Goal: Contribute content

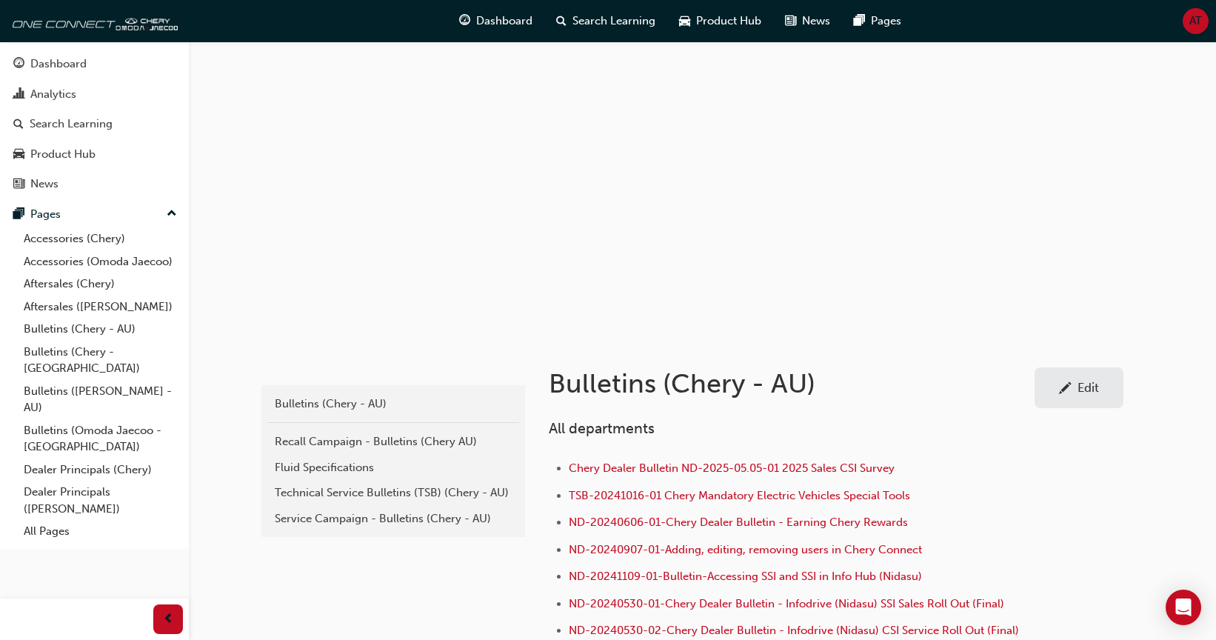
click at [1079, 383] on div "Edit" at bounding box center [1088, 387] width 21 height 15
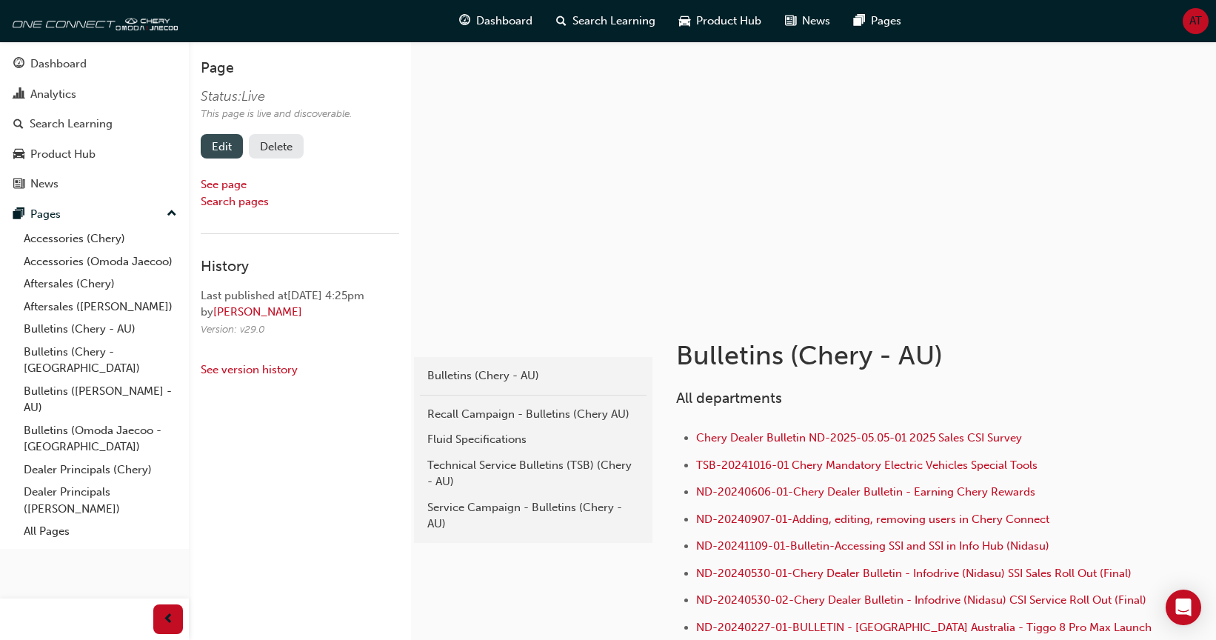
click at [222, 144] on link "Edit" at bounding box center [222, 146] width 42 height 24
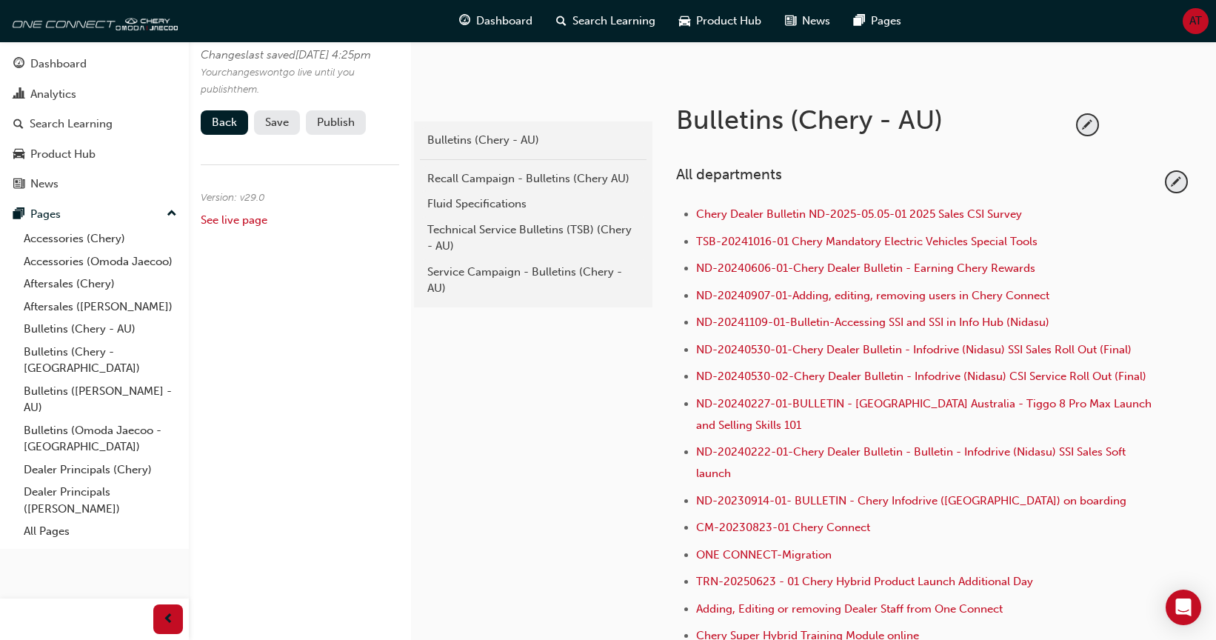
scroll to position [296, 0]
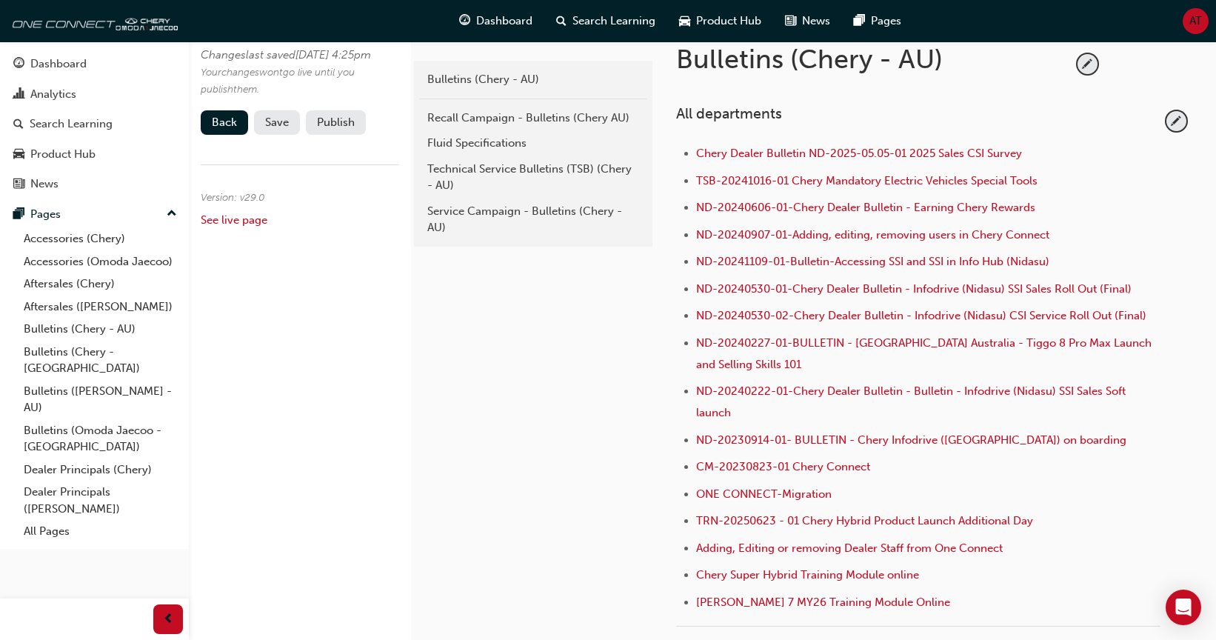
click at [1178, 118] on span "pencil-icon" at bounding box center [1177, 121] width 20 height 20
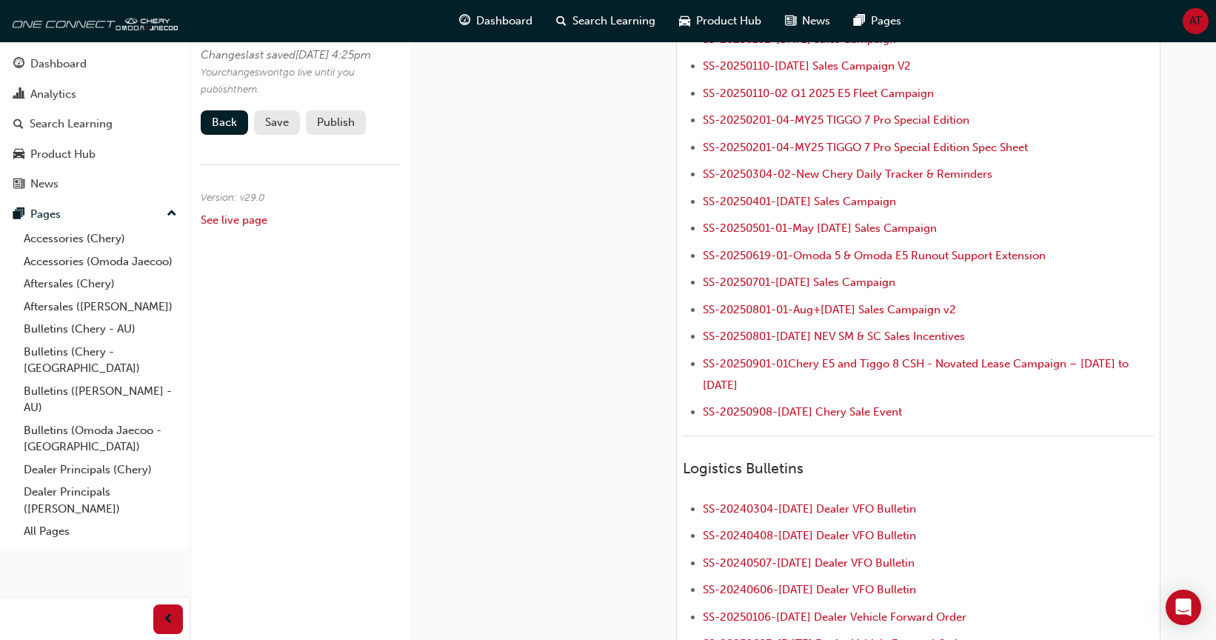
scroll to position [2074, 0]
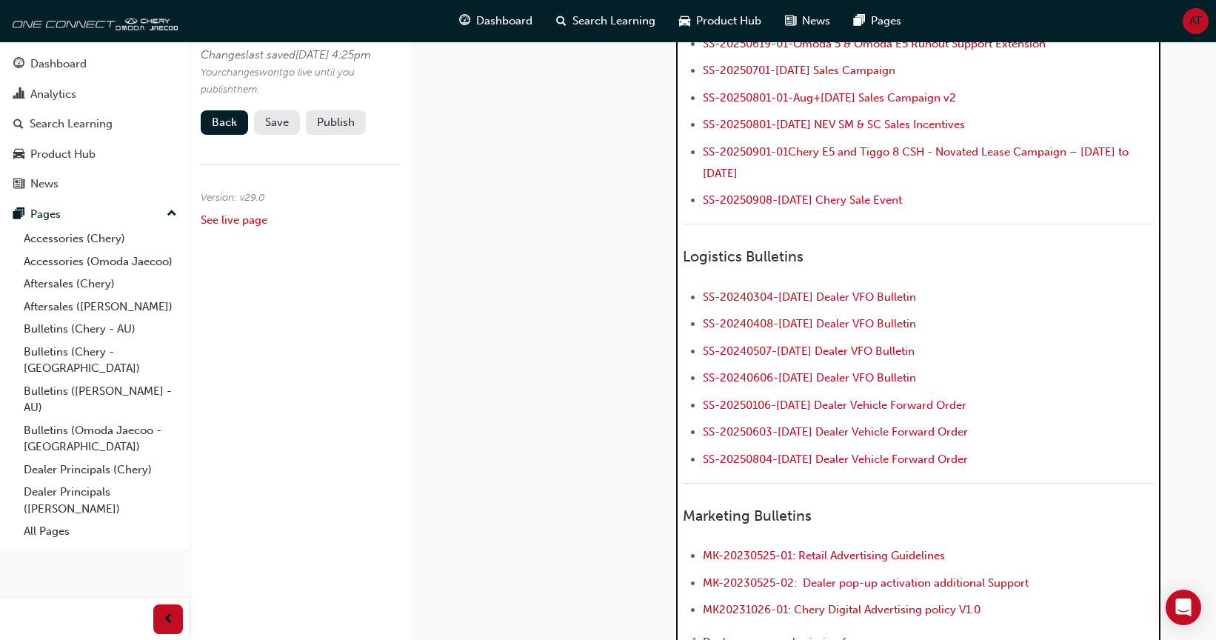
click at [986, 191] on li "SS-20250908-[DATE] Chery Sale Event" at bounding box center [929, 201] width 452 height 21
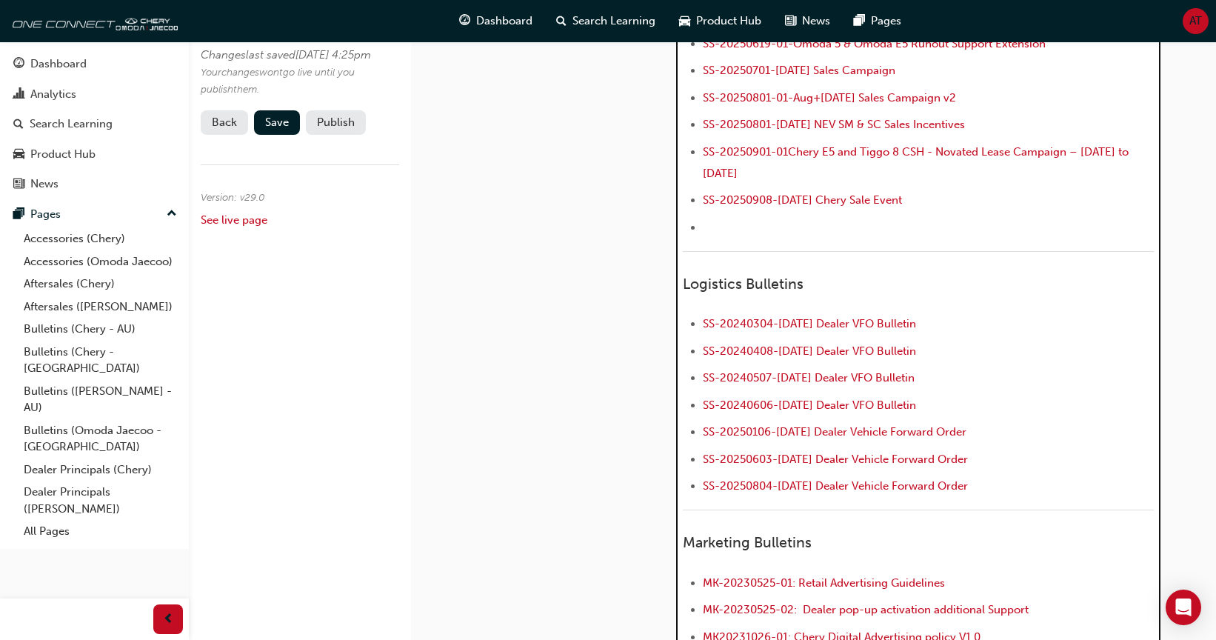
scroll to position [1938, 0]
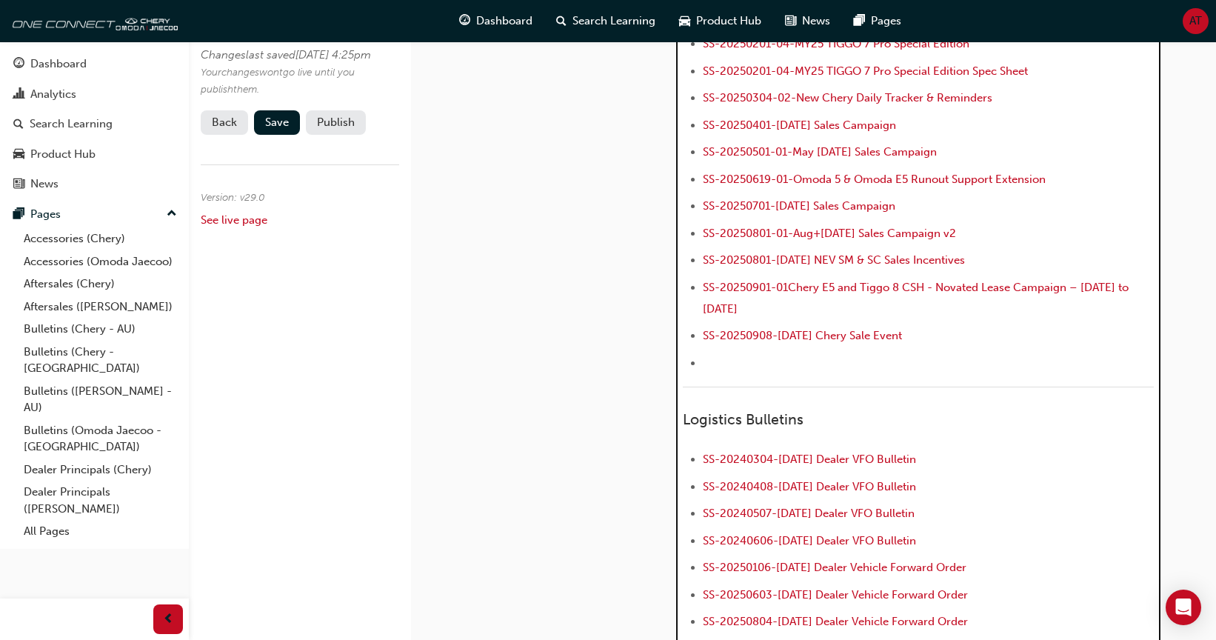
click at [893, 354] on li "﻿ ﻿ ﻿" at bounding box center [929, 364] width 452 height 21
click at [1013, 327] on li "﻿ SS-20250908-[DATE] Chery Sale Event ﻿" at bounding box center [929, 337] width 452 height 21
drag, startPoint x: 999, startPoint y: 295, endPoint x: 707, endPoint y: 293, distance: 292.6
click at [707, 327] on li "﻿ SS-20250908-[DATE] Chery Sale Event ﻿" at bounding box center [929, 337] width 452 height 21
click at [1038, 327] on li "﻿ SS-20250908-[DATE] Chery Sale Event ﻿" at bounding box center [929, 337] width 452 height 21
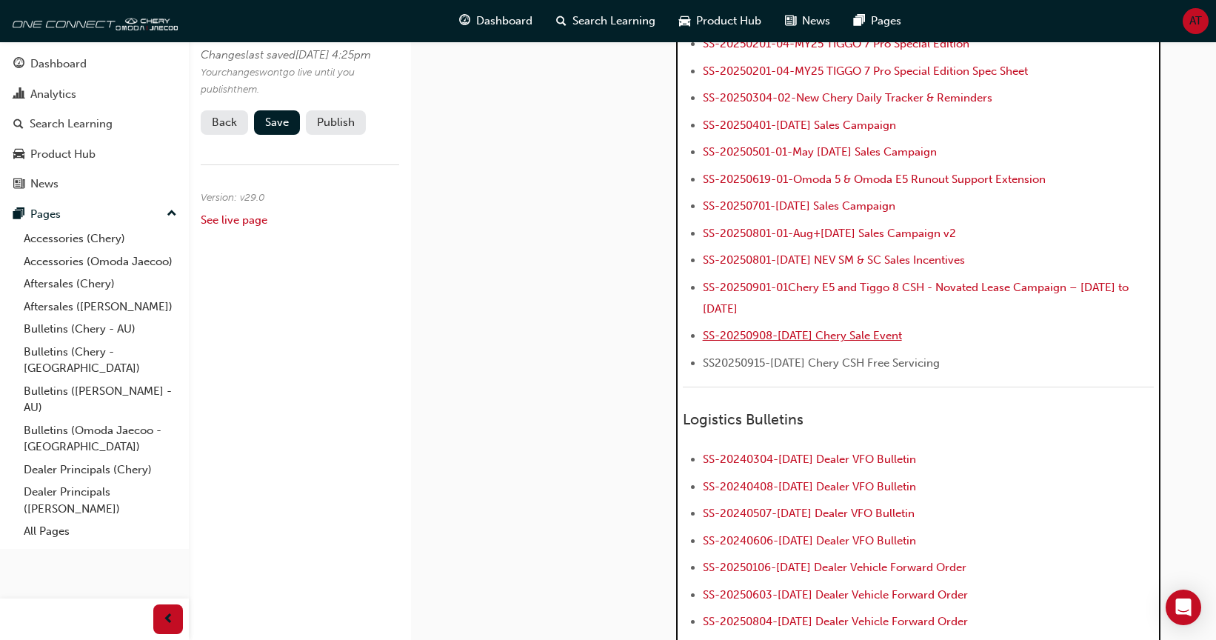
drag, startPoint x: 856, startPoint y: 293, endPoint x: 704, endPoint y: 291, distance: 151.9
click at [704, 327] on li "﻿ SS-20250908-[DATE] Chery Sale Event ﻿" at bounding box center [929, 337] width 452 height 21
copy span "SS-20250908-[DATE] Chery Sale Event"
drag, startPoint x: 1019, startPoint y: 324, endPoint x: 701, endPoint y: 321, distance: 317.8
click at [701, 321] on ul "SS-2410-S-09 August and September Sales Campaign - Revised - Tiggo 8 SS-2023090…" at bounding box center [919, 54] width 472 height 643
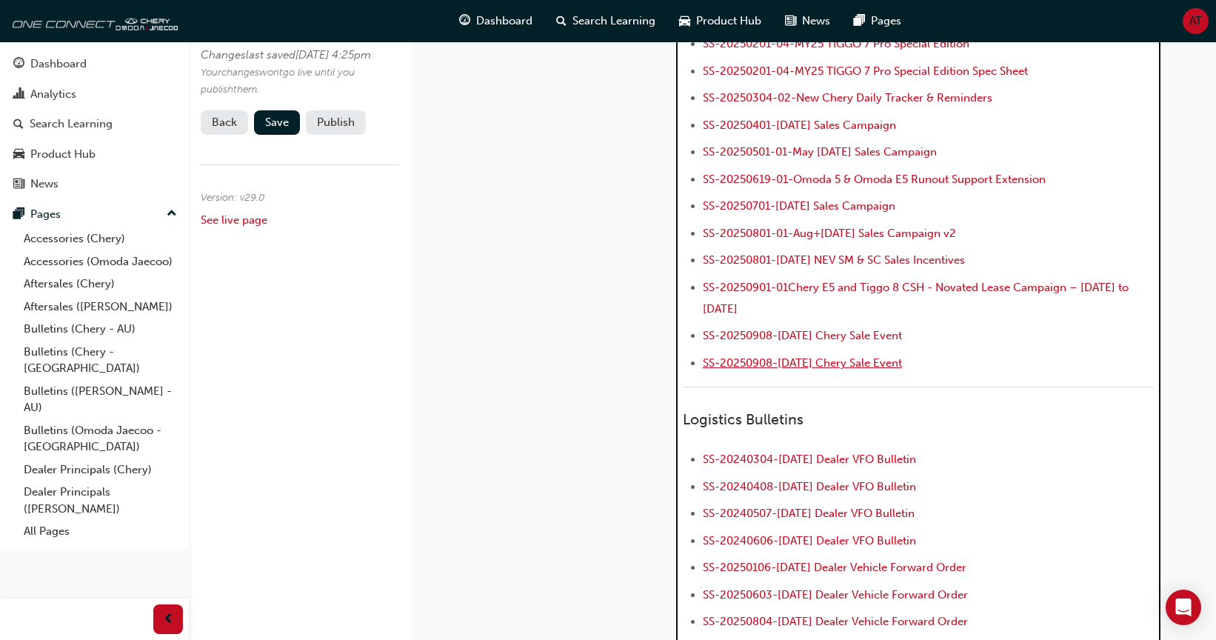
drag, startPoint x: 996, startPoint y: 323, endPoint x: 730, endPoint y: 325, distance: 266.7
click at [730, 354] on li "﻿ SS-20250908-[DATE] Chery Sale Event ﻿ ﻿ ﻿" at bounding box center [929, 364] width 452 height 21
click at [871, 354] on li "﻿ SS- ﻿ ﻿ ﻿" at bounding box center [929, 364] width 452 height 21
click at [1053, 354] on li "﻿ SS-20250915-[DATE] Chery CSH Free Servicing ﻿ ﻿ ﻿" at bounding box center [929, 364] width 452 height 21
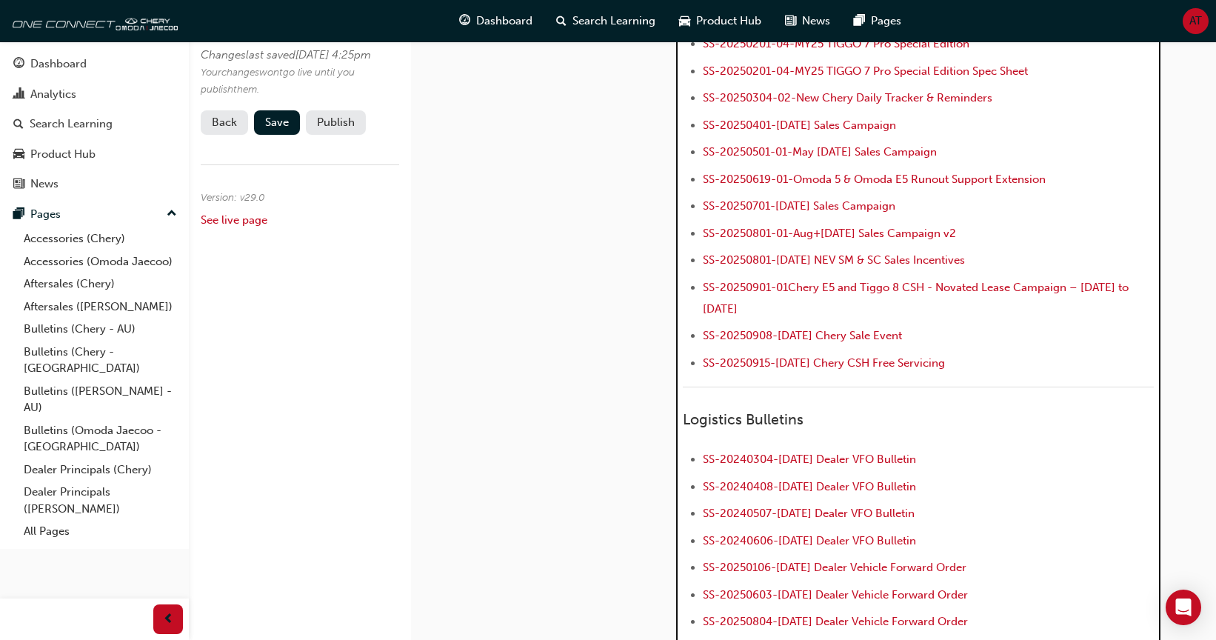
drag, startPoint x: 1027, startPoint y: 322, endPoint x: 698, endPoint y: 319, distance: 329.6
click at [698, 319] on ul "SS-2410-S-09 August and September Sales Campaign - Revised - Tiggo 8 SS-2023090…" at bounding box center [919, 54] width 472 height 643
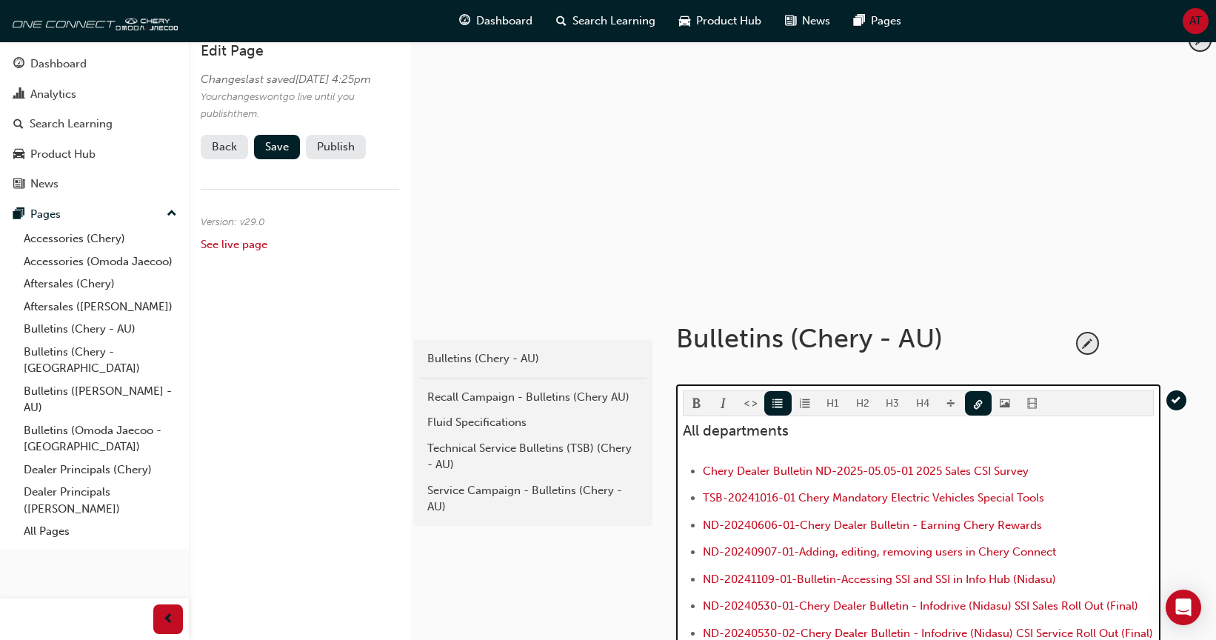
scroll to position [0, 0]
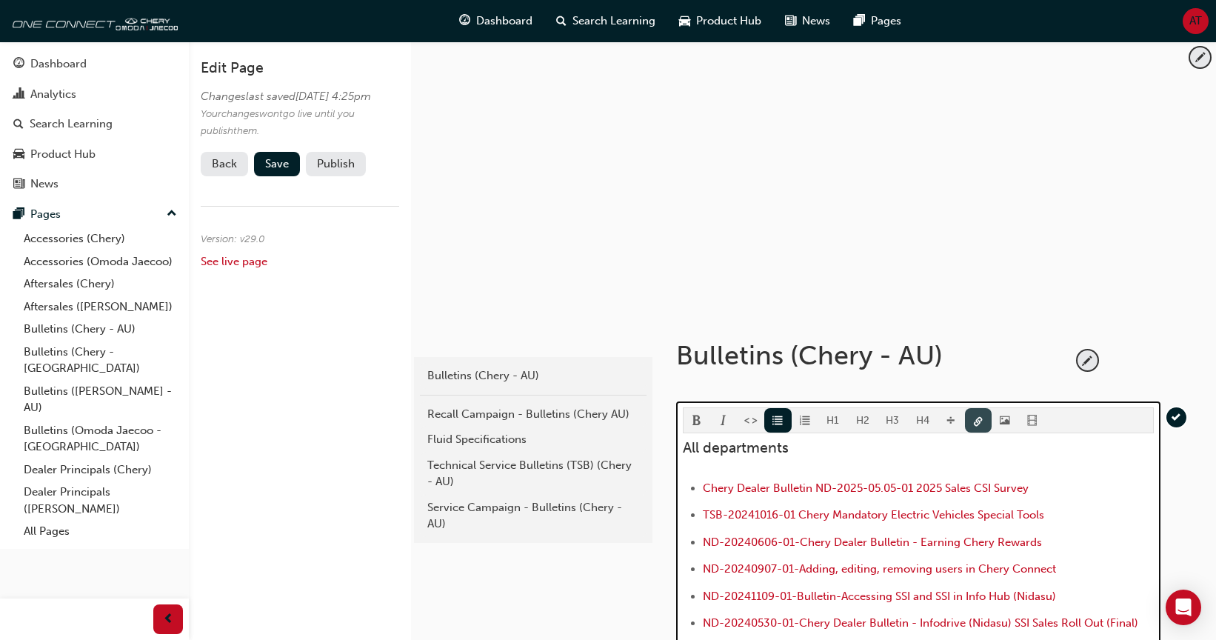
click at [981, 420] on button "button" at bounding box center [978, 420] width 27 height 24
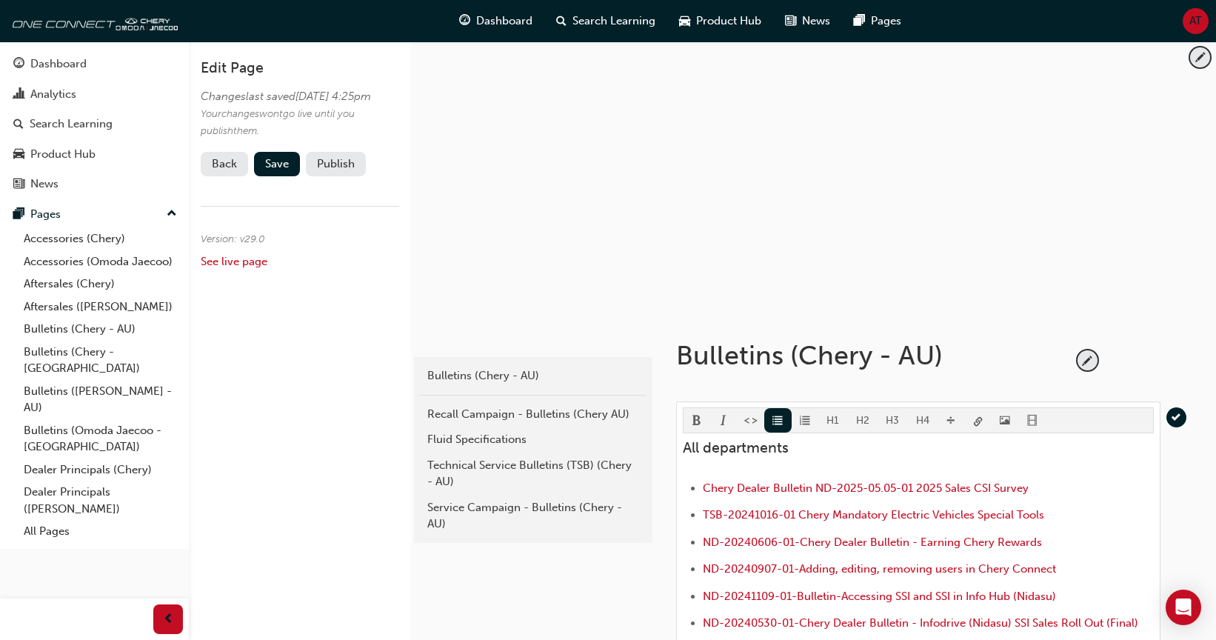
click at [981, 420] on body "Your version of Internet Explorer is outdated and not supported. Please upgrade…" at bounding box center [608, 320] width 1216 height 640
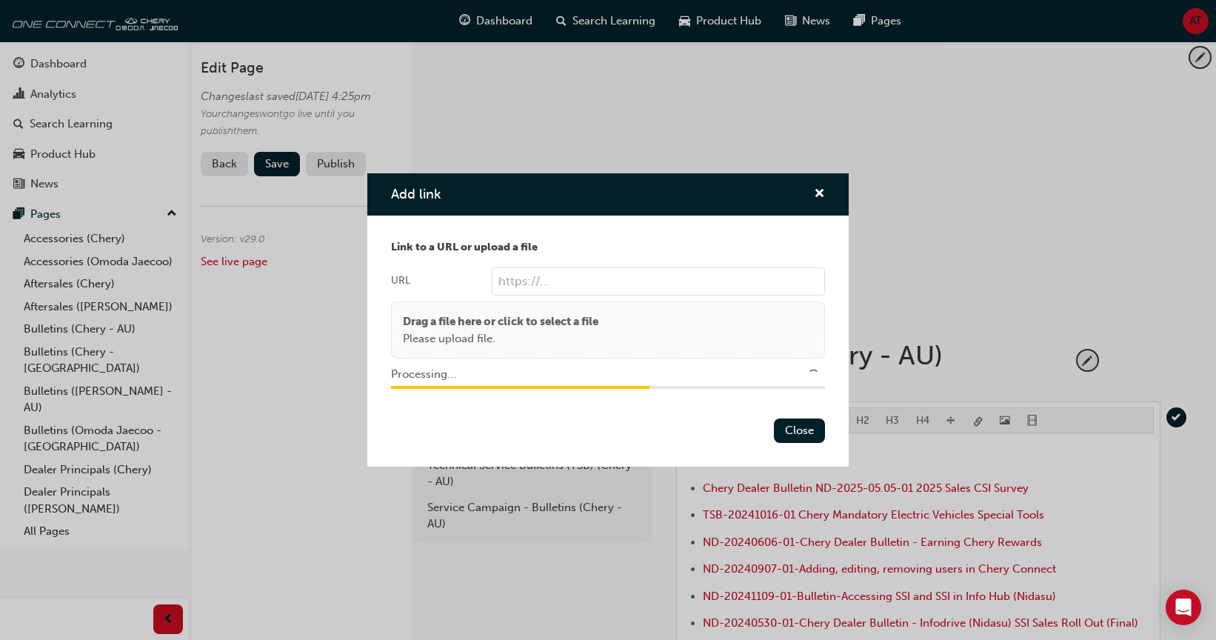
type input "/upload/e0f2a23b-9287-4065-b689-931ec5314b82.pdf"
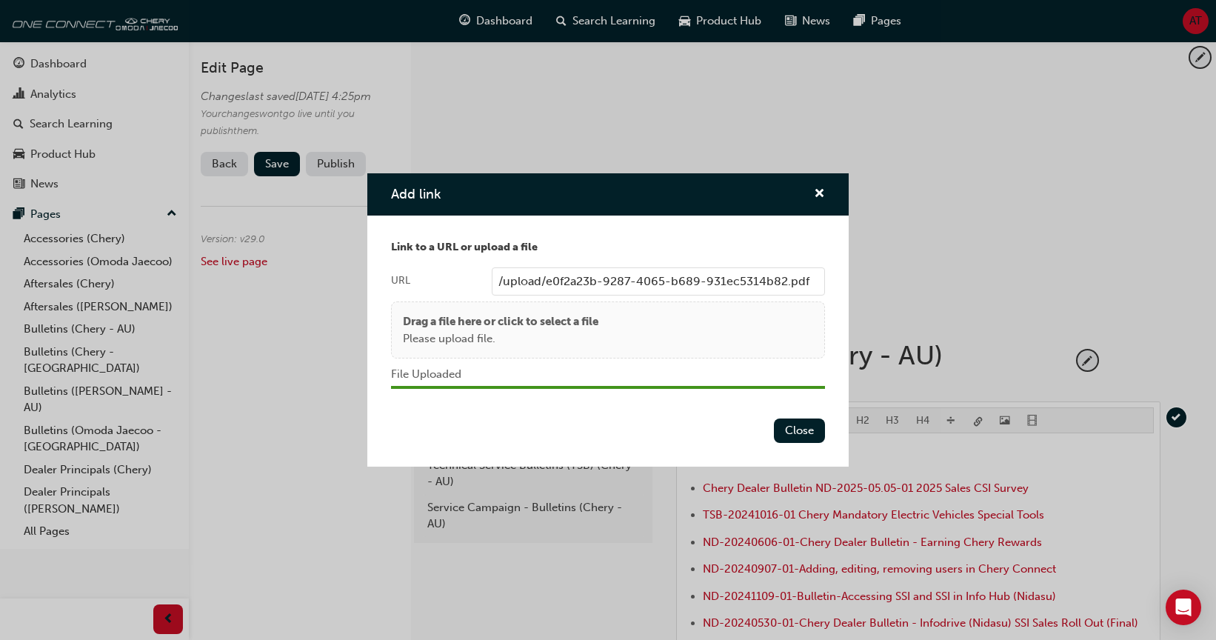
click at [793, 432] on button "Close" at bounding box center [799, 431] width 51 height 24
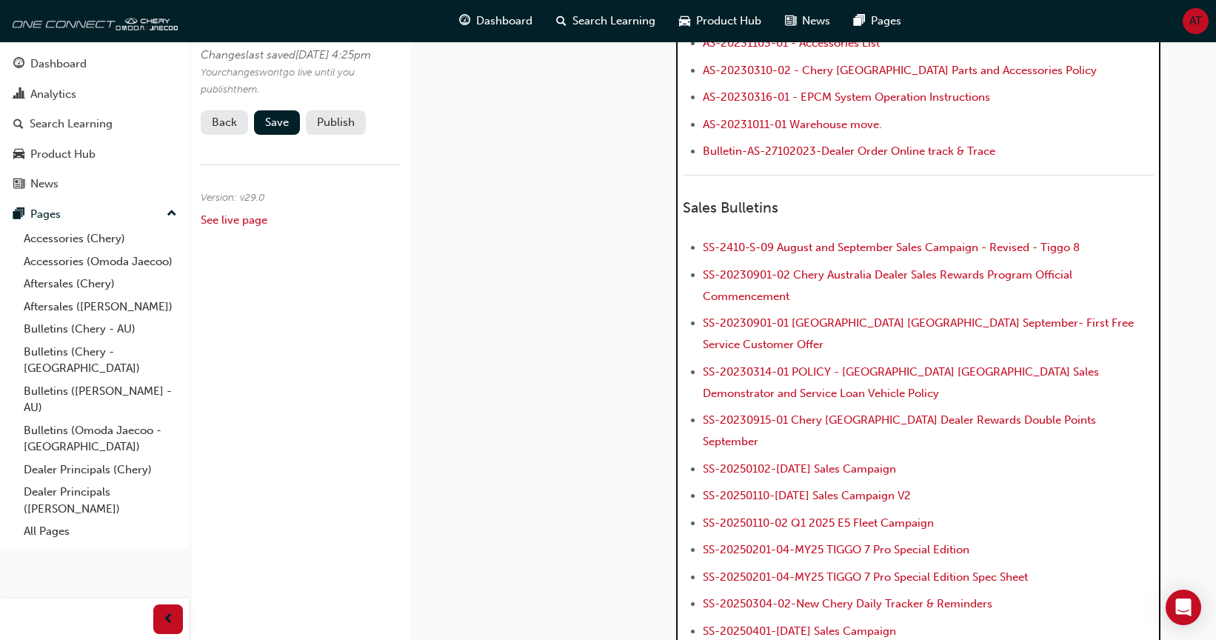
scroll to position [1420, 0]
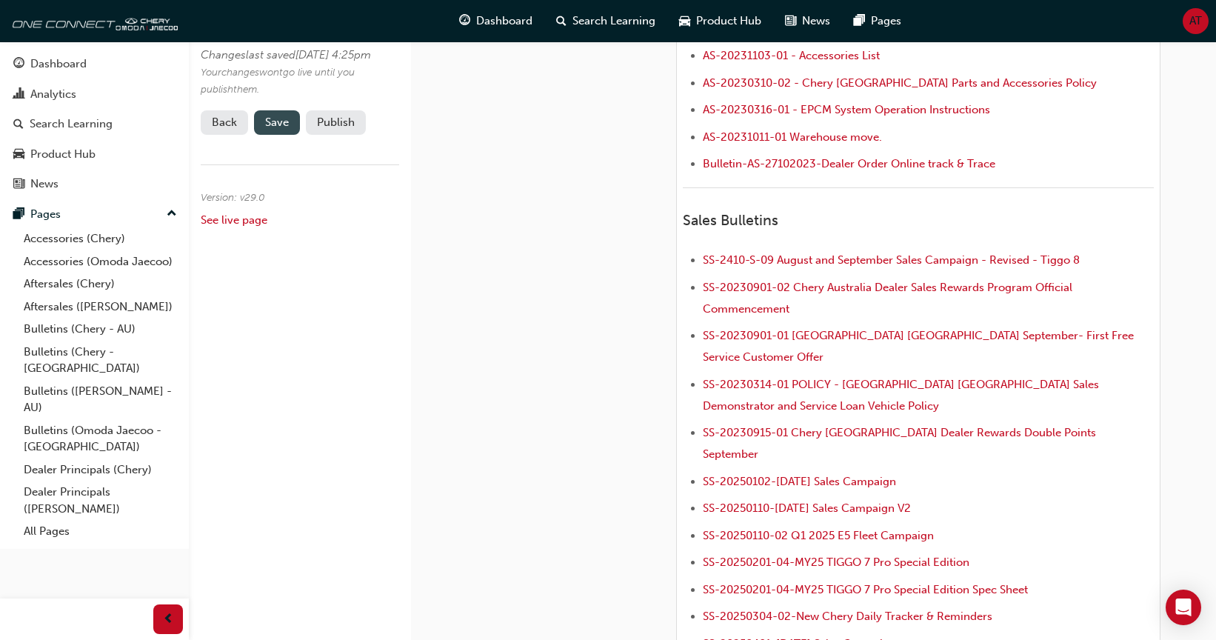
click at [271, 129] on span "Save" at bounding box center [277, 122] width 24 height 13
click at [344, 135] on button "Publish" at bounding box center [336, 122] width 60 height 24
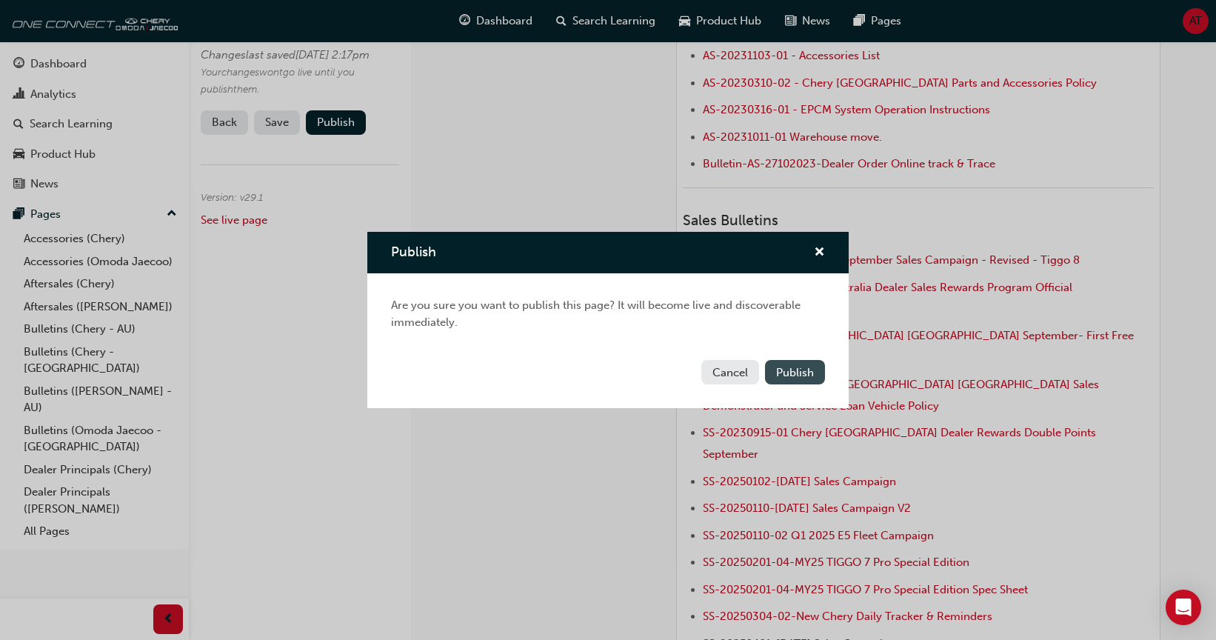
click at [796, 368] on span "Publish" at bounding box center [795, 372] width 38 height 13
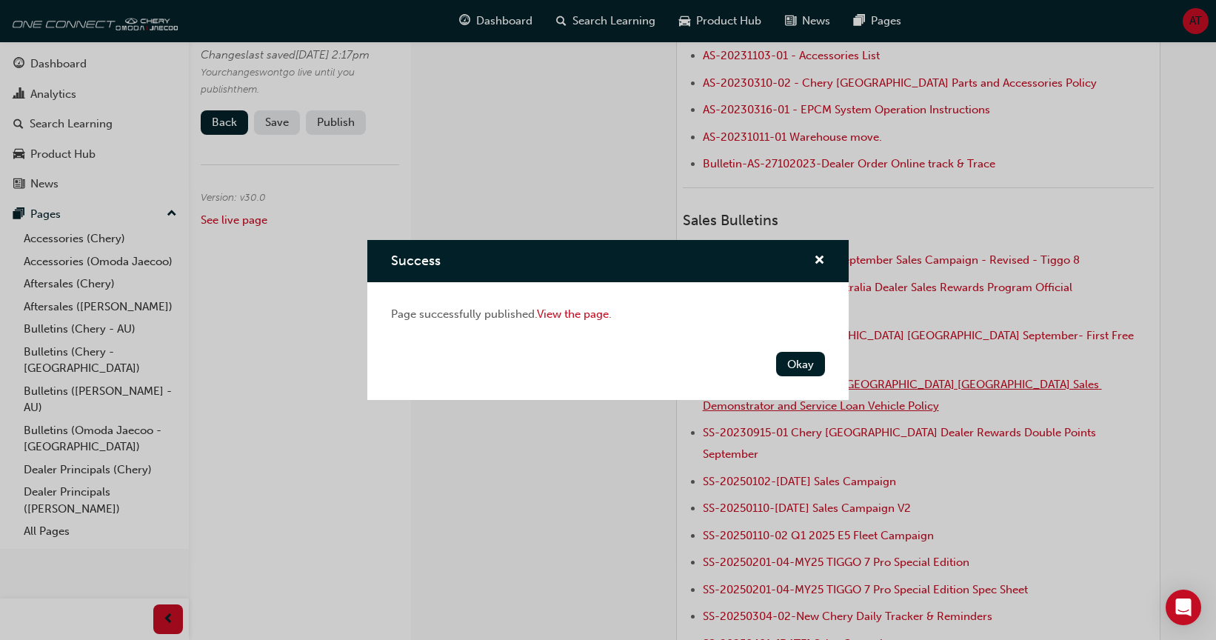
click at [806, 368] on button "Okay" at bounding box center [800, 364] width 49 height 24
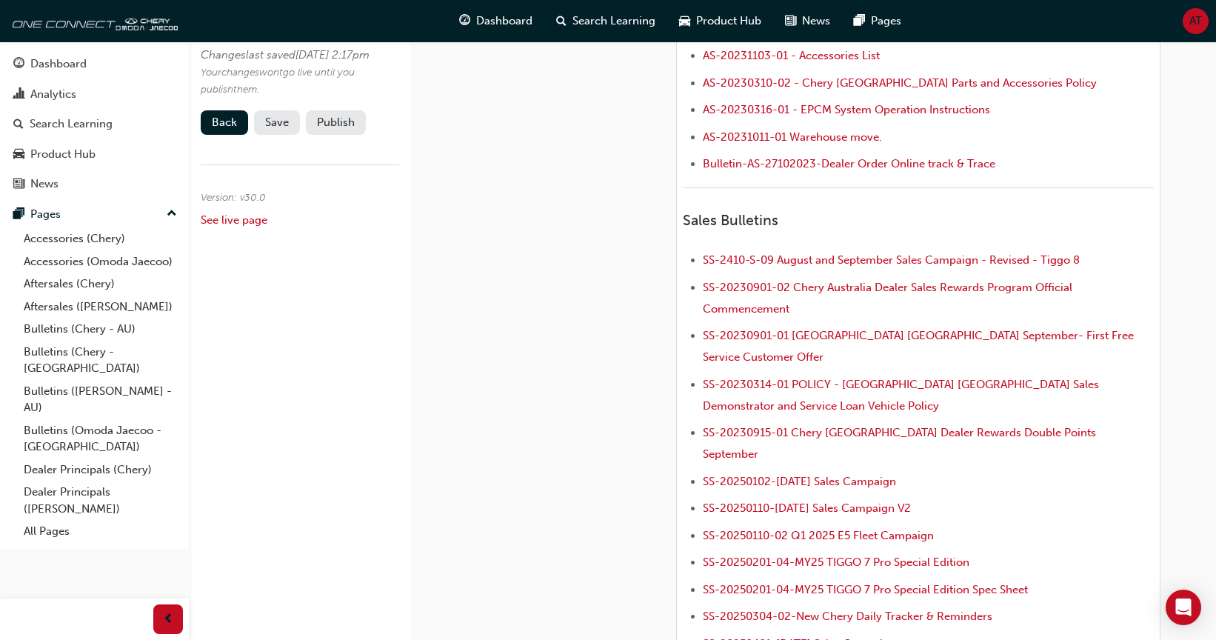
click at [277, 135] on button "Save" at bounding box center [277, 122] width 46 height 24
click at [353, 135] on button "Publish" at bounding box center [336, 122] width 60 height 24
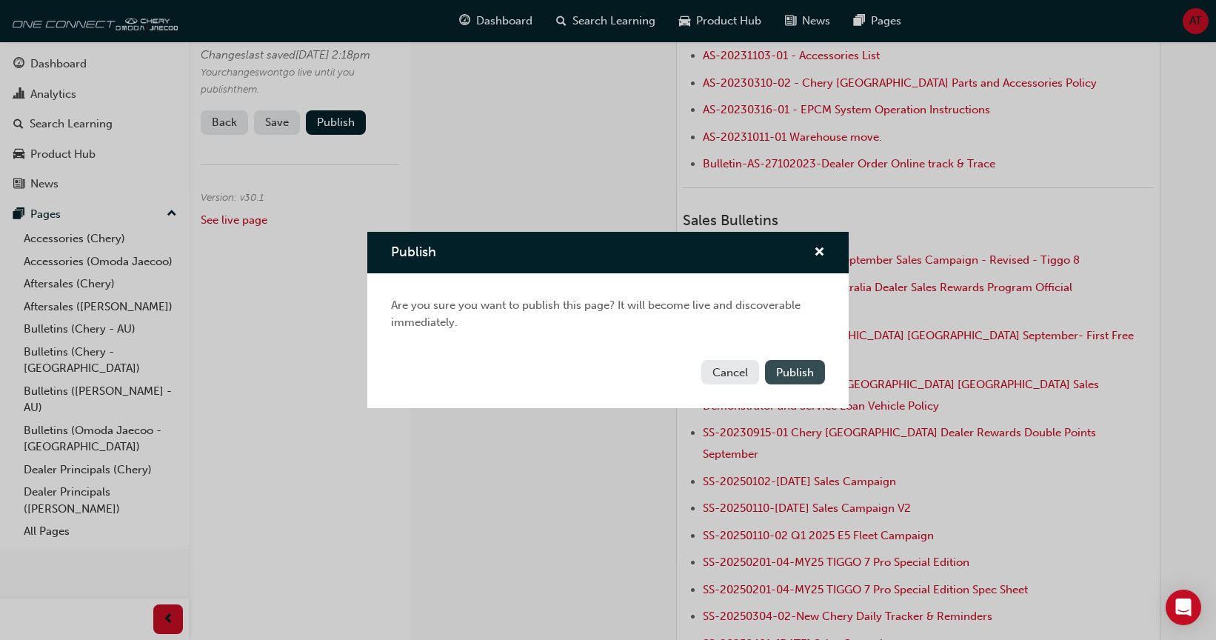
click at [798, 373] on span "Publish" at bounding box center [795, 372] width 38 height 13
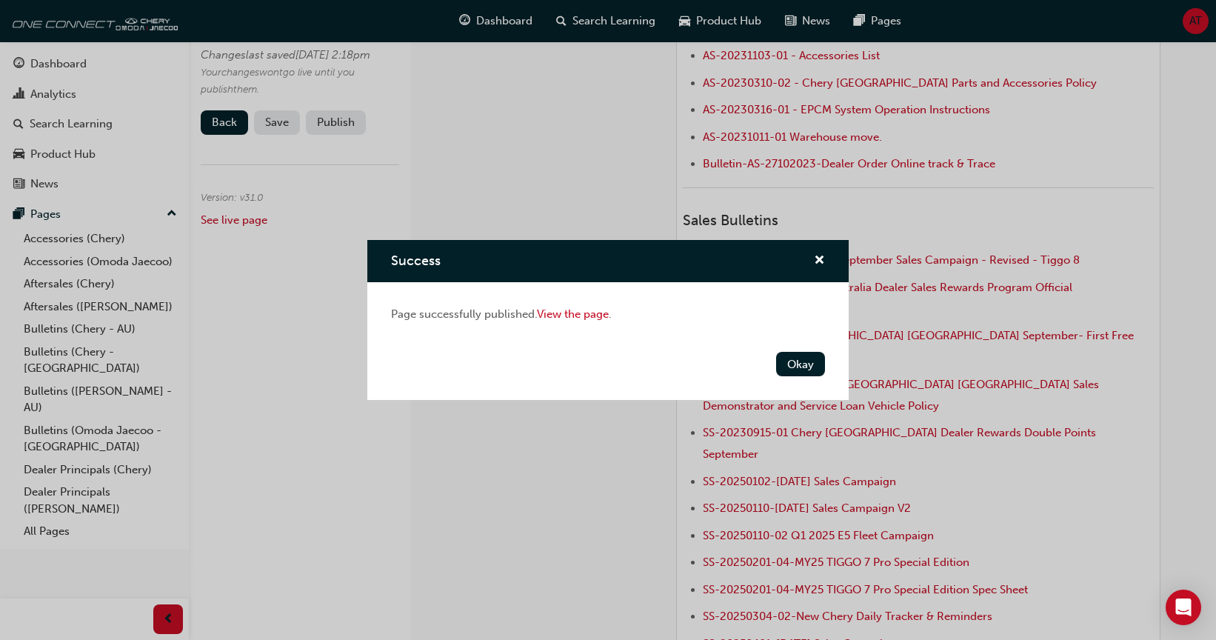
click at [798, 360] on button "Okay" at bounding box center [800, 364] width 49 height 24
